Goal: Task Accomplishment & Management: Manage account settings

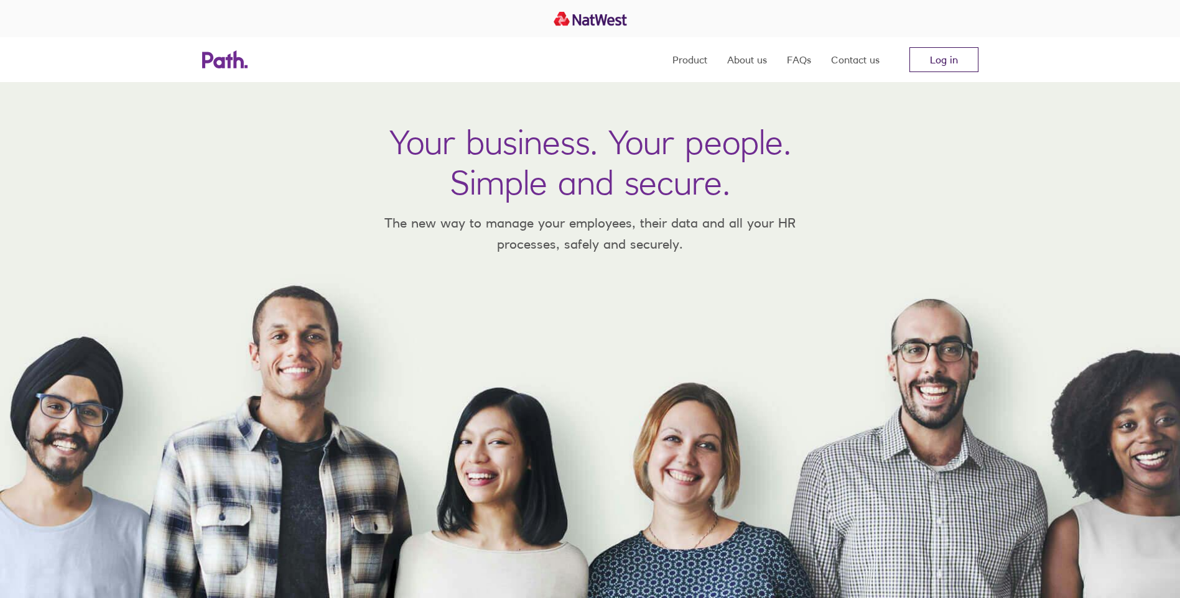
click at [966, 63] on link "Log in" at bounding box center [943, 59] width 69 height 25
click at [931, 63] on link "Log in" at bounding box center [943, 59] width 69 height 25
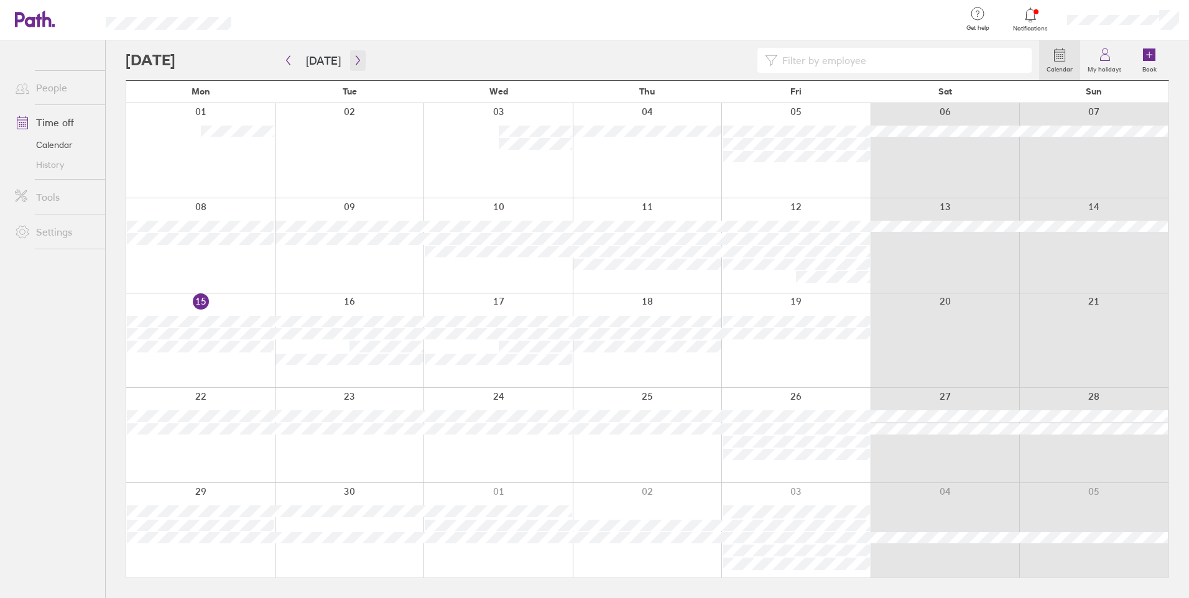
click at [356, 58] on icon "button" at bounding box center [358, 60] width 4 height 9
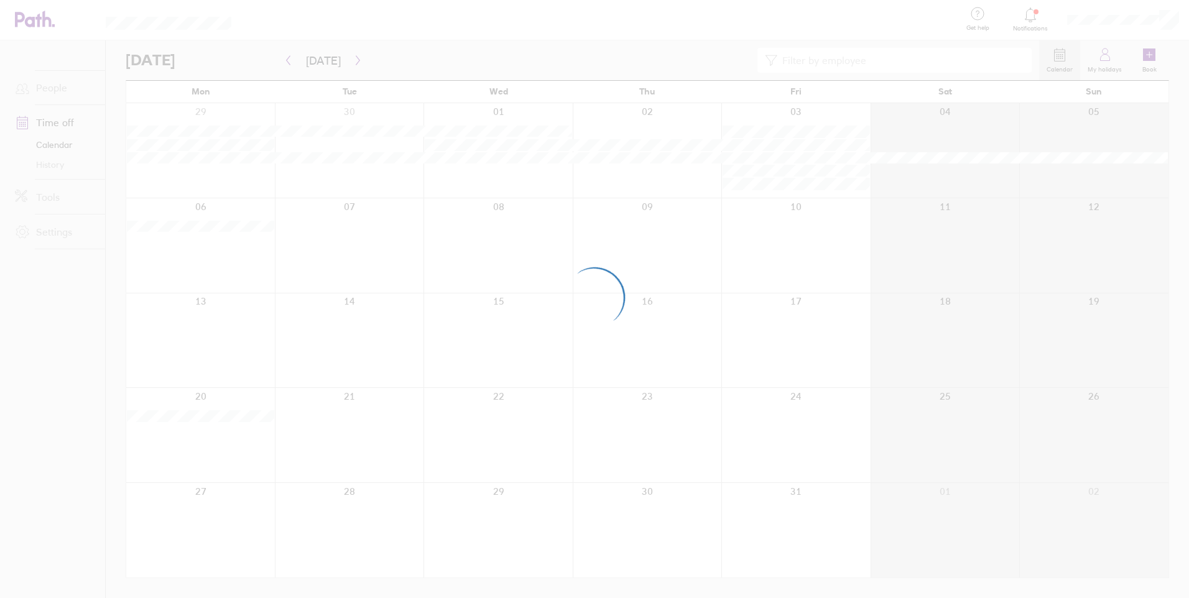
click at [287, 62] on div at bounding box center [594, 299] width 1189 height 598
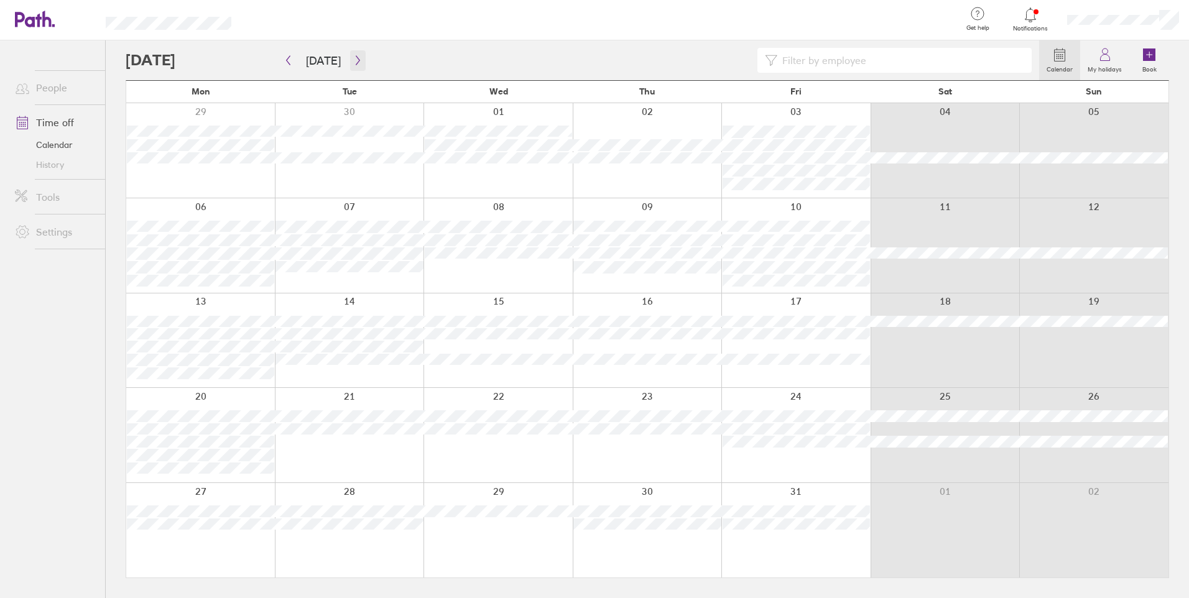
click at [353, 62] on icon "button" at bounding box center [357, 60] width 9 height 10
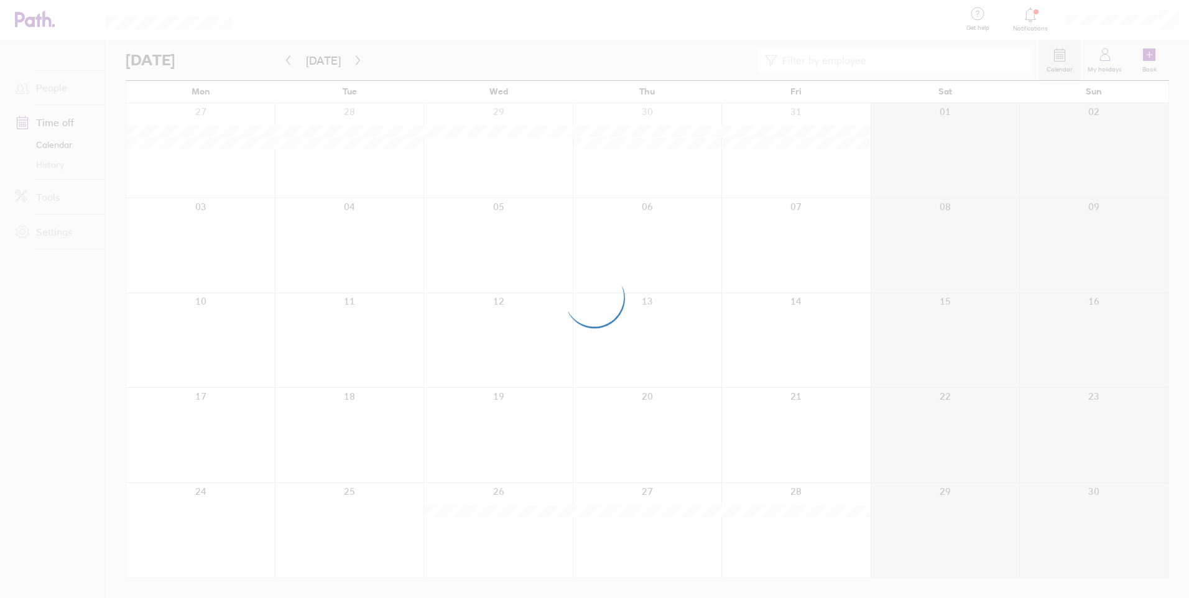
click at [632, 514] on div at bounding box center [594, 299] width 1189 height 598
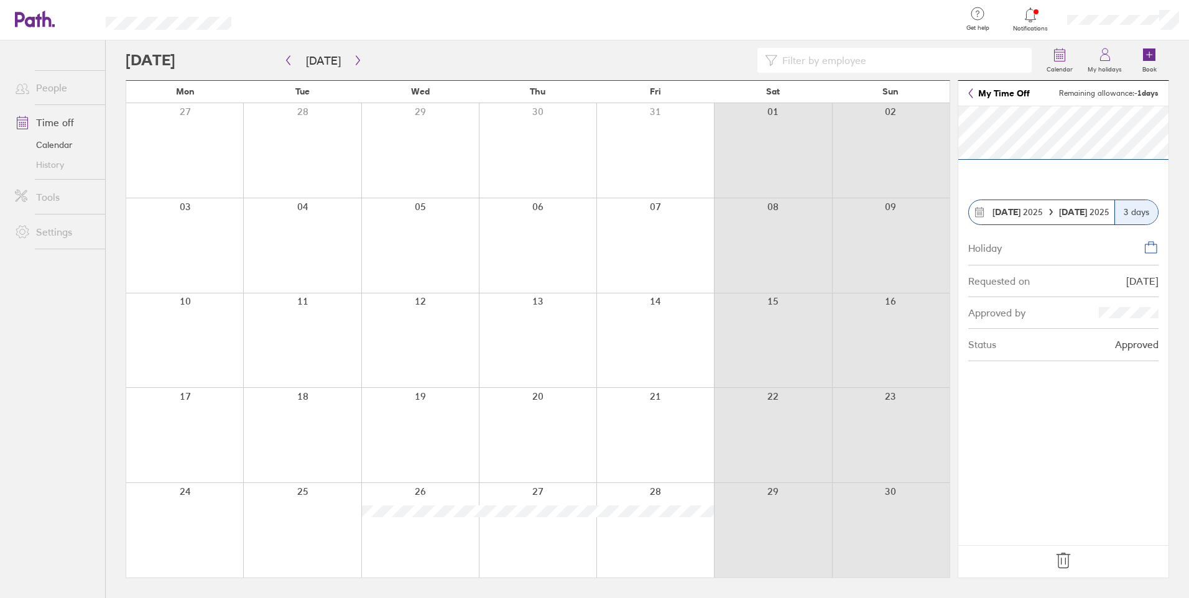
click at [1074, 566] on footer at bounding box center [1063, 561] width 210 height 32
click at [1065, 561] on icon at bounding box center [1062, 560] width 13 height 15
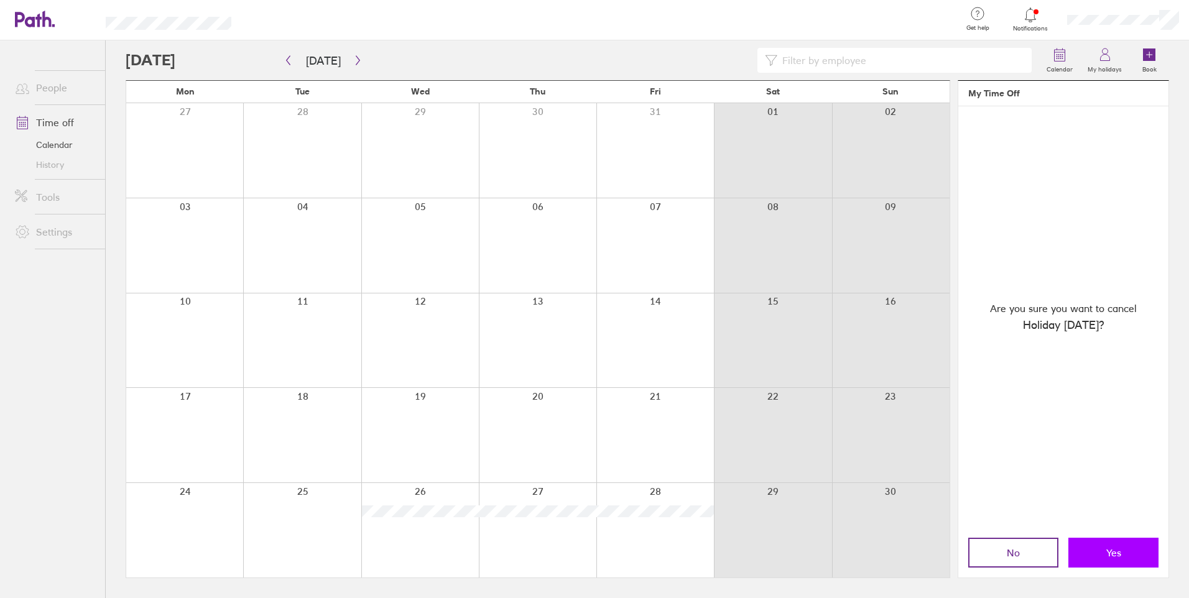
click at [1124, 553] on button "Yes" at bounding box center [1113, 553] width 90 height 30
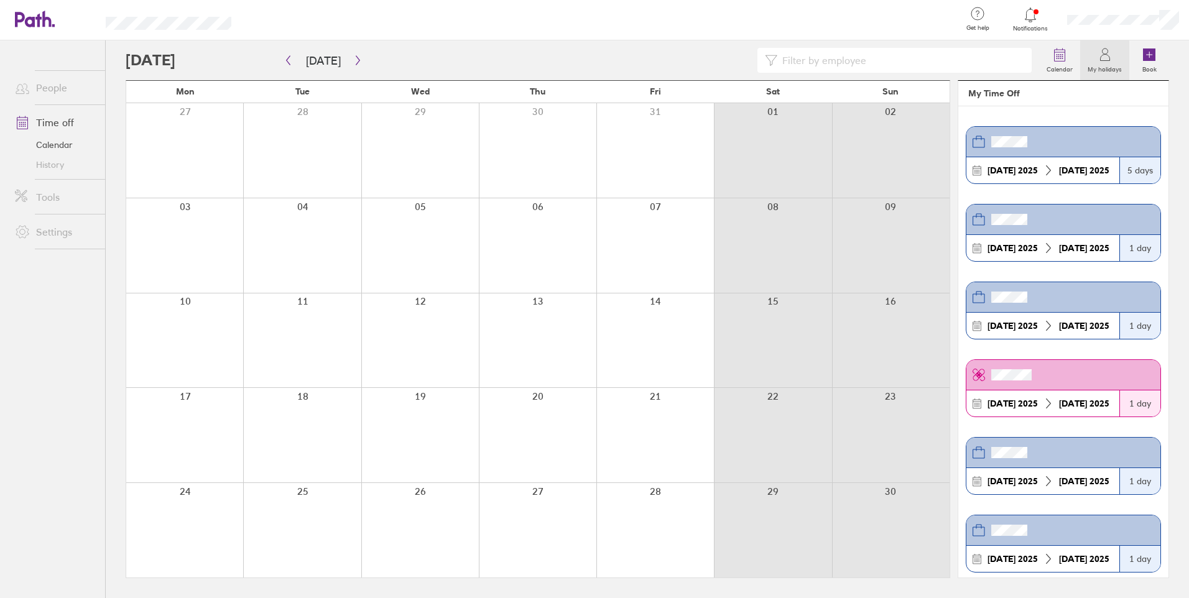
click at [423, 526] on div at bounding box center [420, 530] width 118 height 95
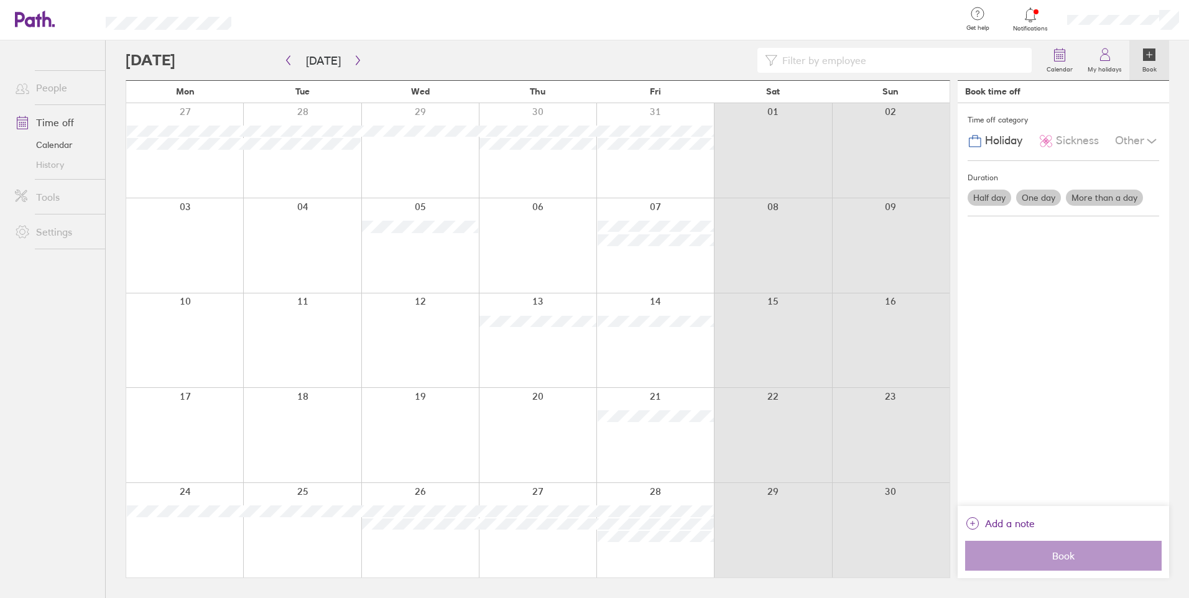
click at [430, 546] on div at bounding box center [420, 530] width 118 height 95
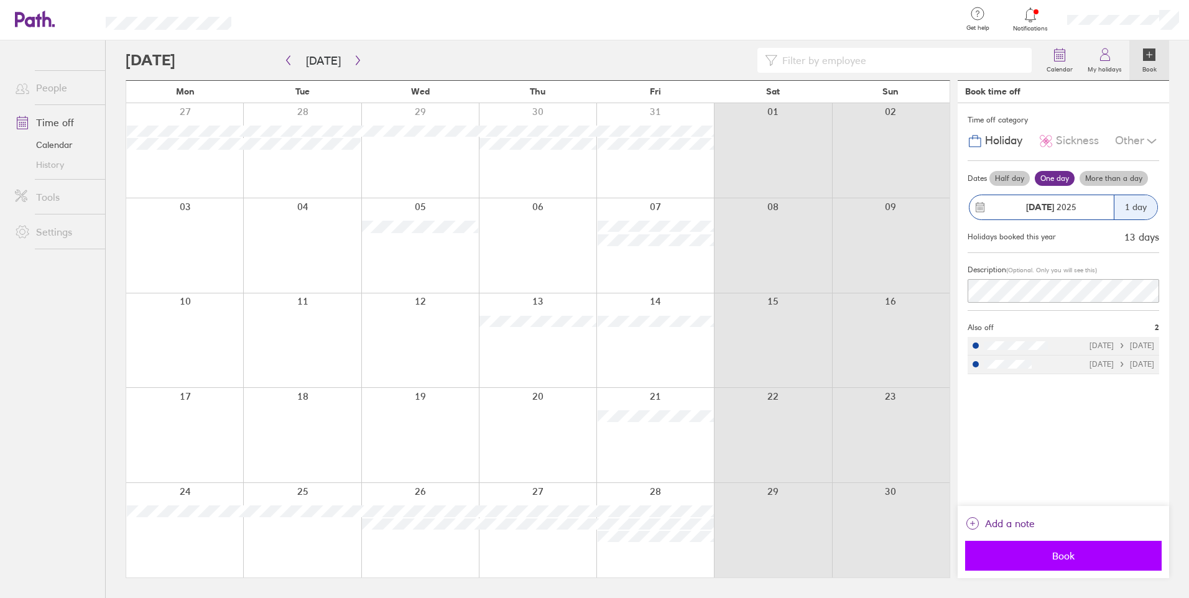
click at [1060, 558] on span "Book" at bounding box center [1063, 555] width 179 height 11
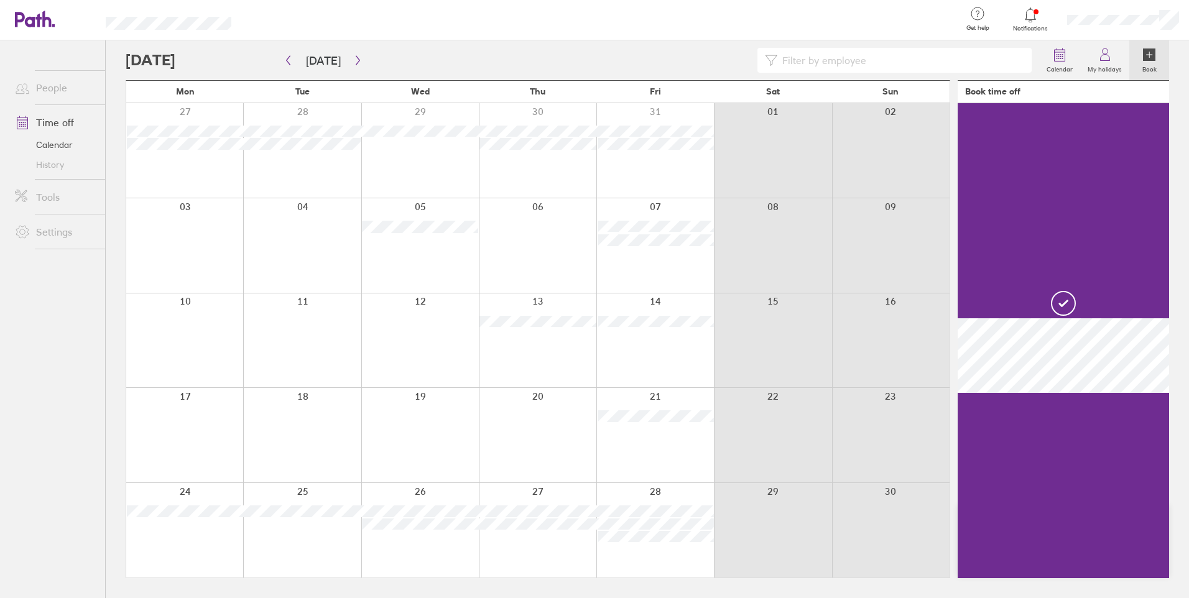
click at [1033, 24] on link "Notifications" at bounding box center [1030, 19] width 40 height 26
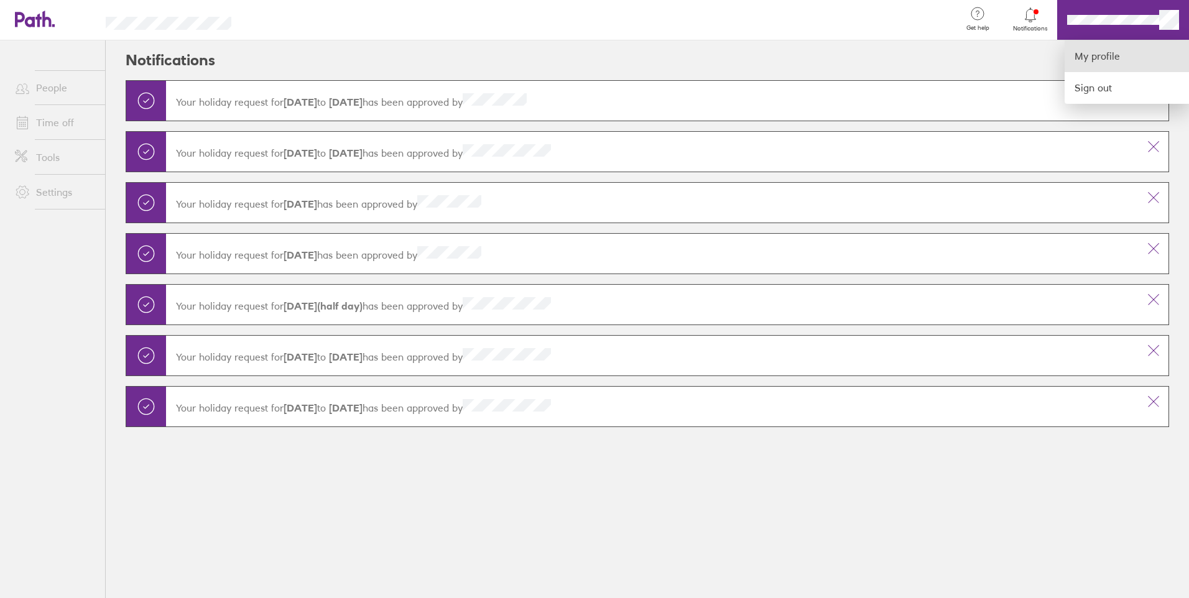
click at [1125, 57] on link "My profile" at bounding box center [1126, 56] width 124 height 32
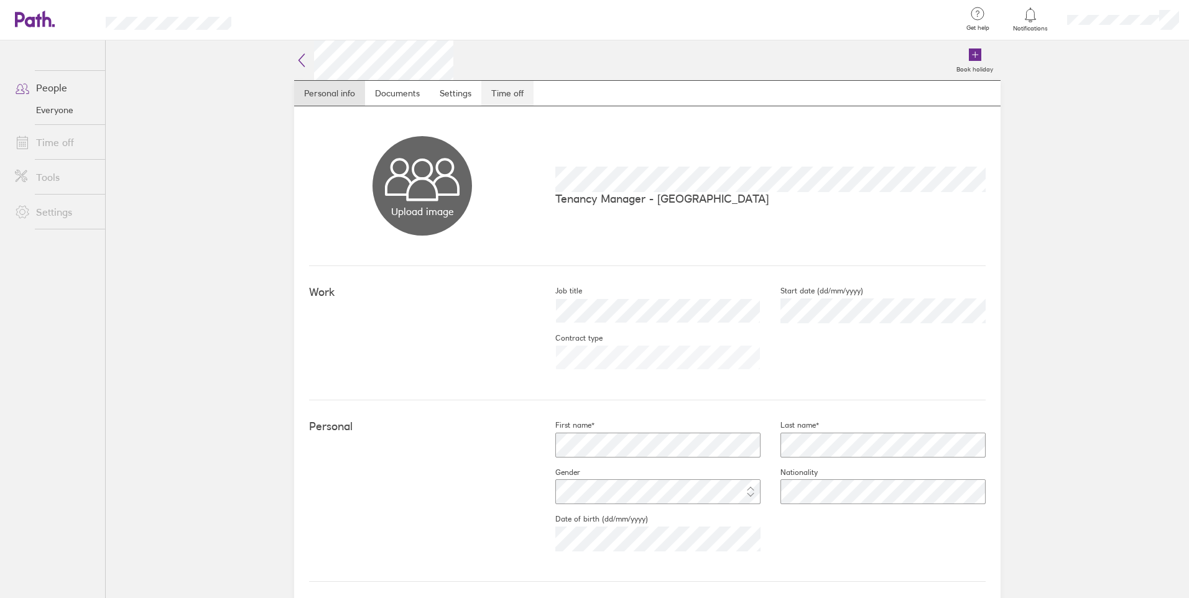
click at [499, 101] on link "Time off" at bounding box center [507, 93] width 52 height 25
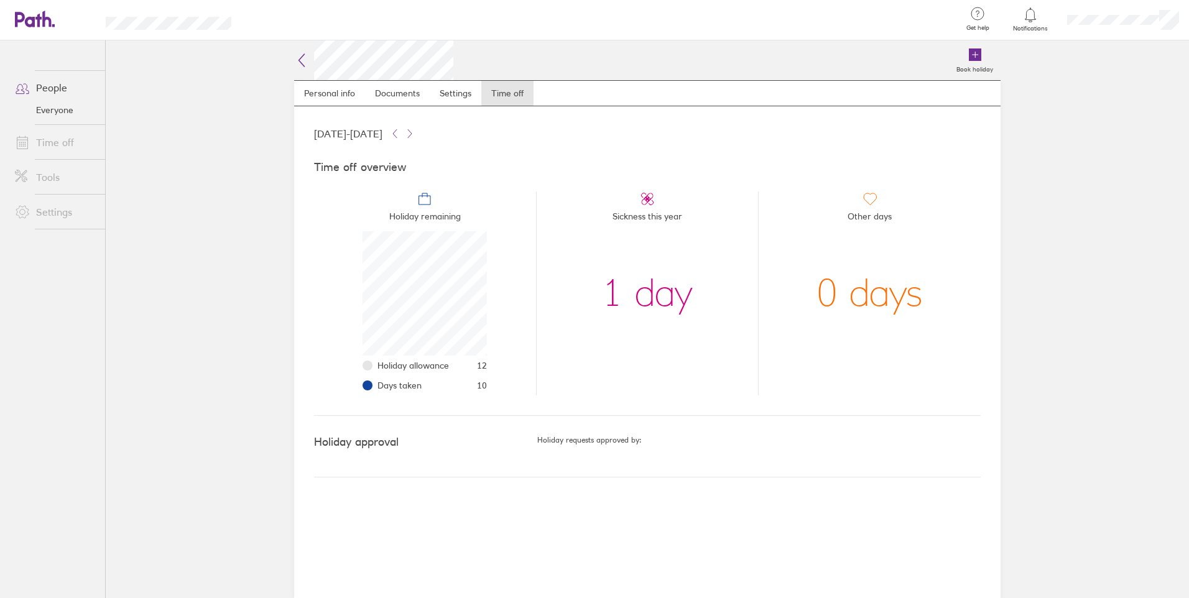
scroll to position [124, 124]
